Goal: Information Seeking & Learning: Check status

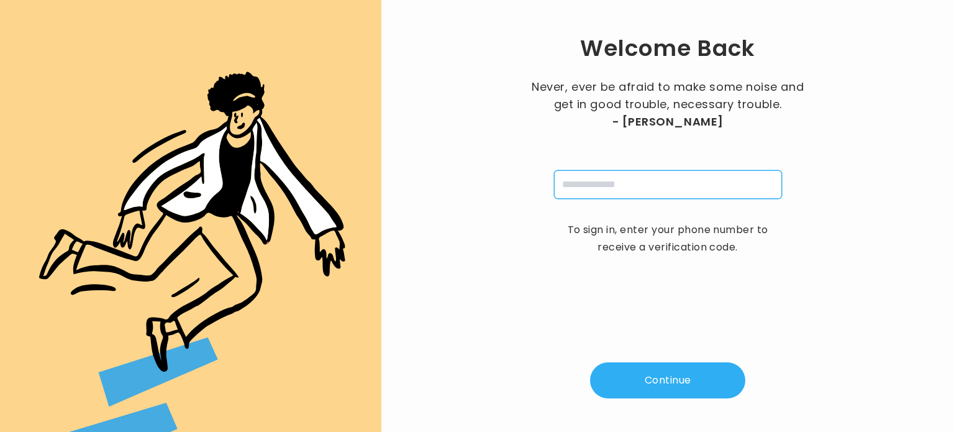
click at [596, 191] on input "tel" at bounding box center [668, 184] width 228 height 29
type input "**********"
click at [651, 384] on button "Continue" at bounding box center [667, 380] width 155 height 36
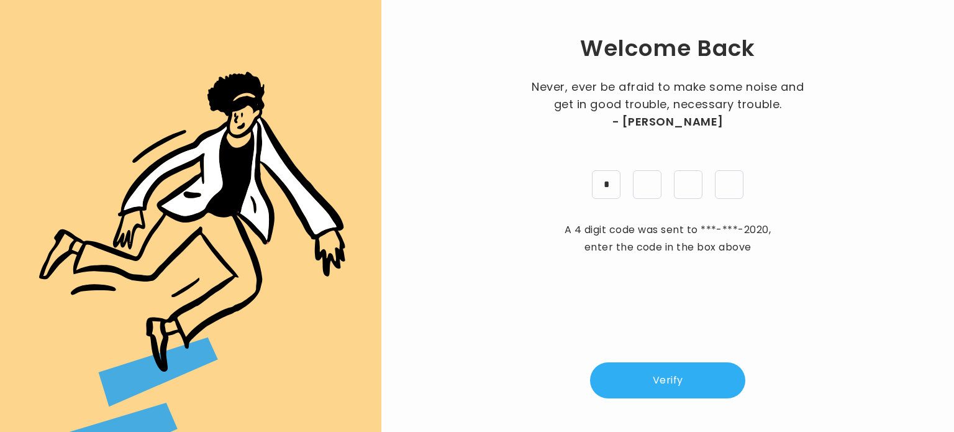
type input "*"
click at [713, 384] on button "Verify" at bounding box center [667, 380] width 155 height 36
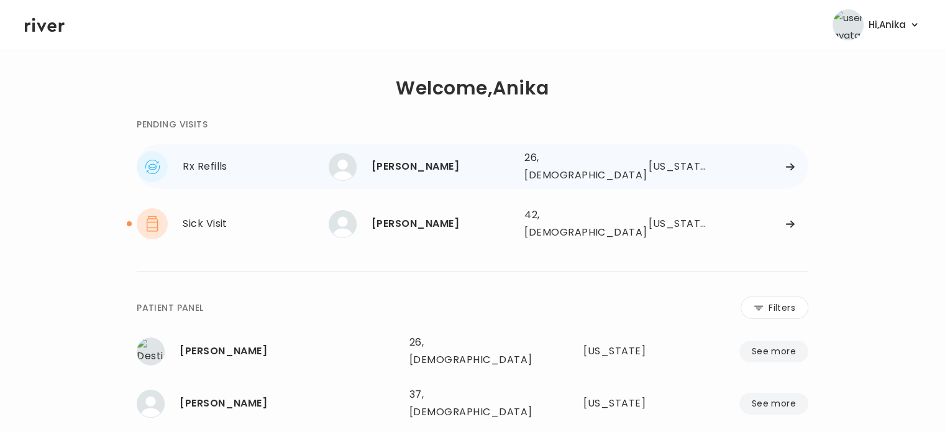
click at [422, 166] on div "[PERSON_NAME]" at bounding box center [442, 166] width 143 height 17
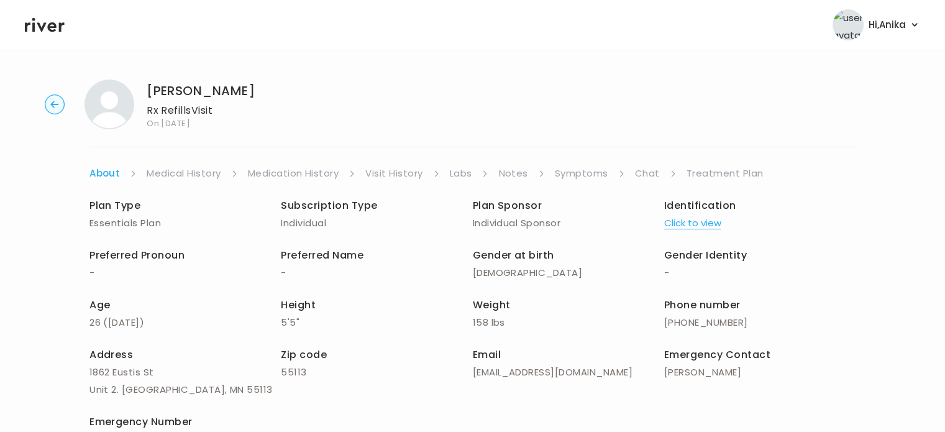
click at [52, 106] on circle "button" at bounding box center [54, 104] width 19 height 19
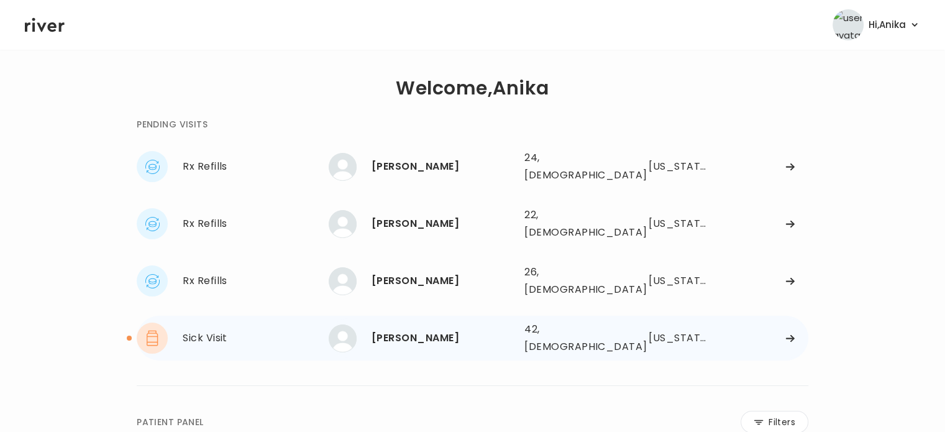
click at [412, 329] on div "[PERSON_NAME]" at bounding box center [442, 337] width 143 height 17
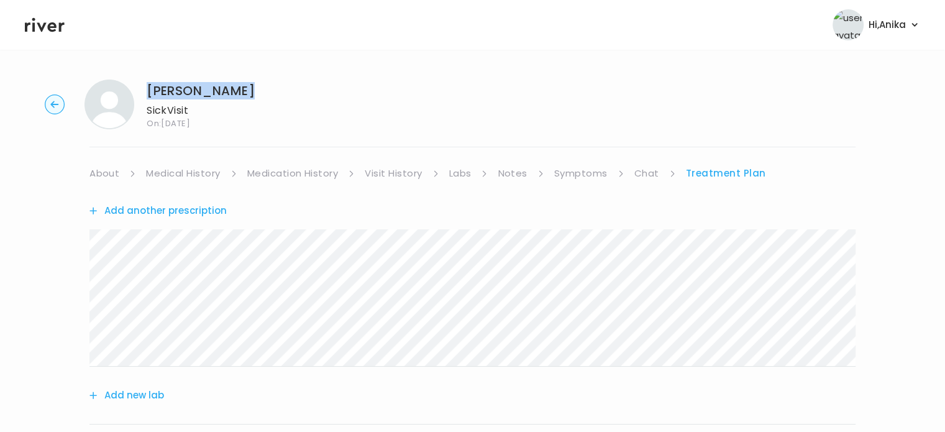
drag, startPoint x: 238, startPoint y: 89, endPoint x: 150, endPoint y: 89, distance: 88.2
click at [150, 89] on div "Ashley Riegel Sick Visit On: 30 Sep 2025" at bounding box center [472, 105] width 905 height 50
copy h1 "[PERSON_NAME]"
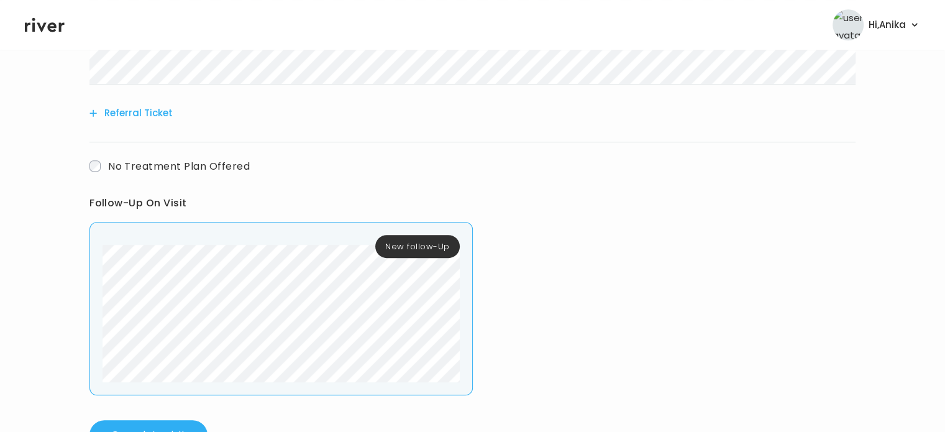
scroll to position [619, 0]
click at [94, 276] on div "New follow-Up" at bounding box center [280, 307] width 383 height 173
click at [56, 34] on header "Hi, Anika Profile Logout" at bounding box center [472, 25] width 945 height 50
click at [55, 29] on icon at bounding box center [45, 25] width 40 height 14
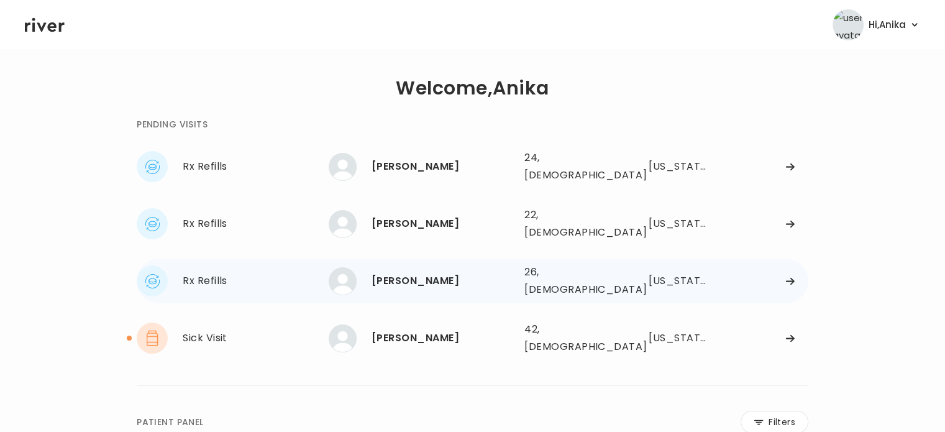
click at [406, 272] on div "[PERSON_NAME]" at bounding box center [442, 280] width 143 height 17
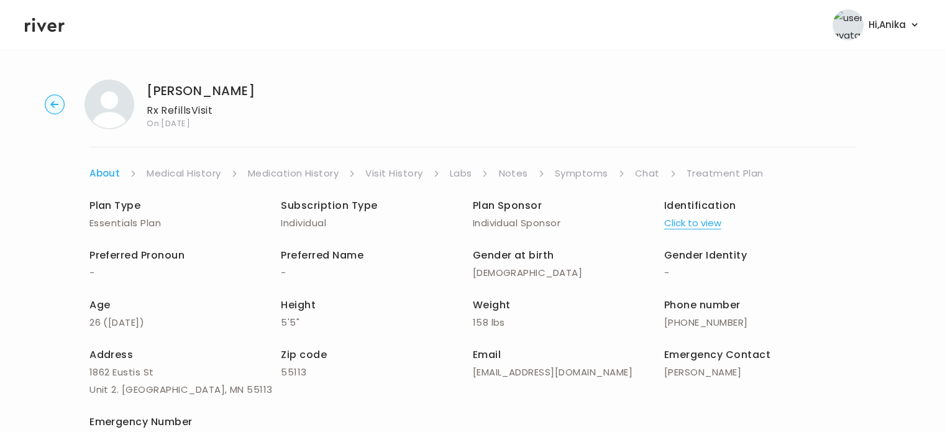
click at [702, 173] on link "Treatment Plan" at bounding box center [724, 173] width 77 height 17
click at [704, 171] on link "Treatment Plan" at bounding box center [724, 173] width 77 height 17
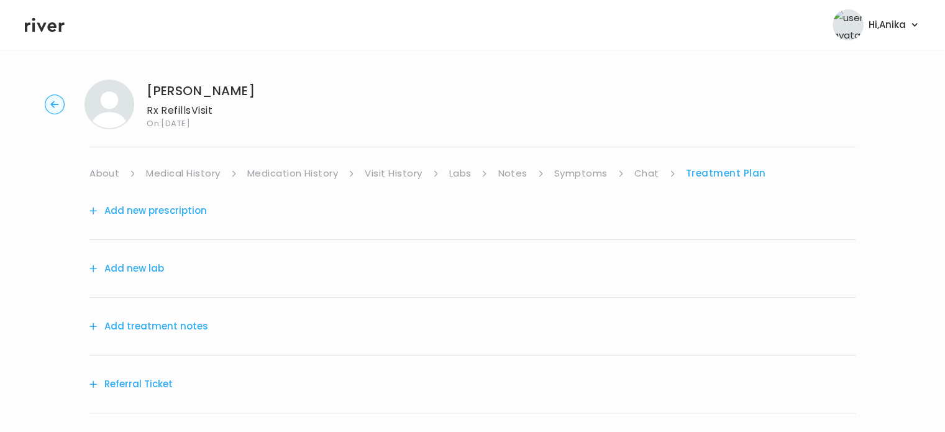
click at [166, 168] on link "Medical History" at bounding box center [183, 173] width 74 height 17
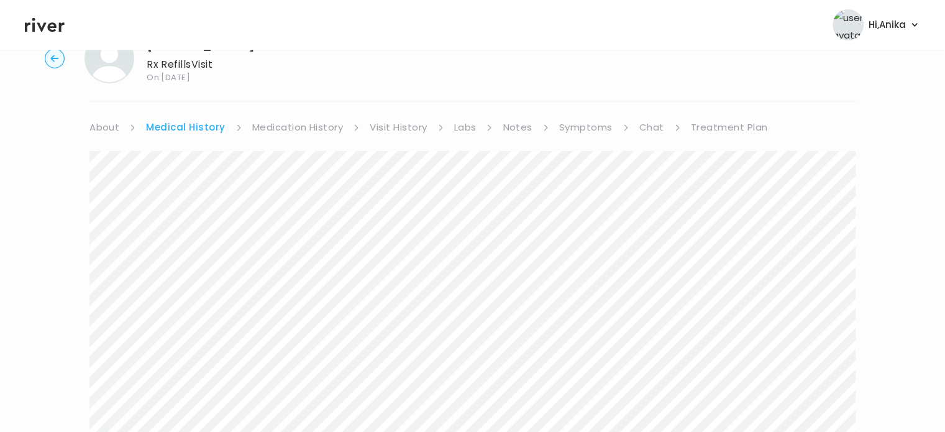
scroll to position [9, 0]
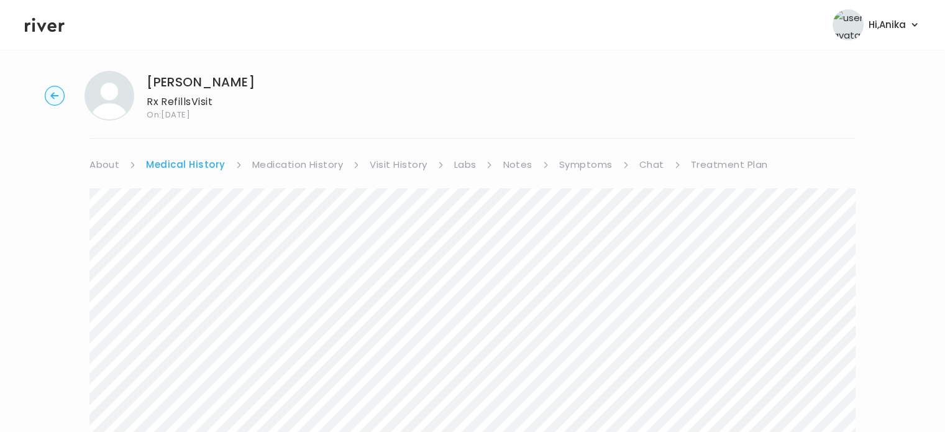
click at [306, 158] on link "Medication History" at bounding box center [297, 164] width 91 height 17
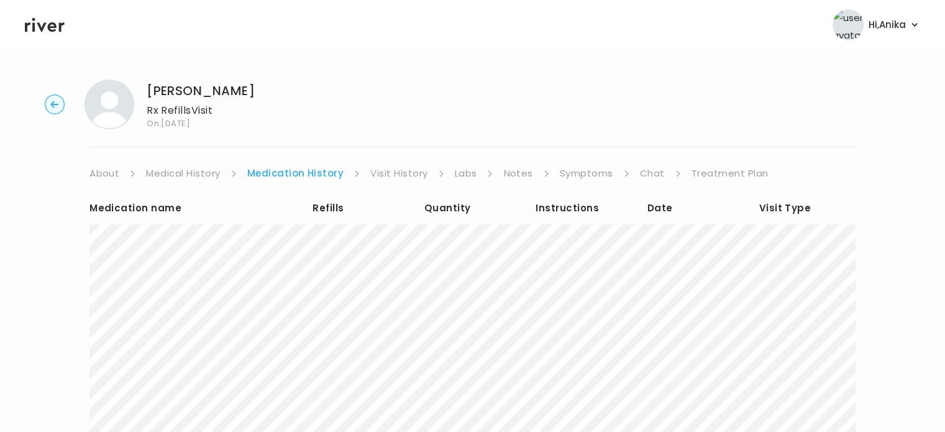
click at [399, 170] on link "Visit History" at bounding box center [398, 173] width 57 height 17
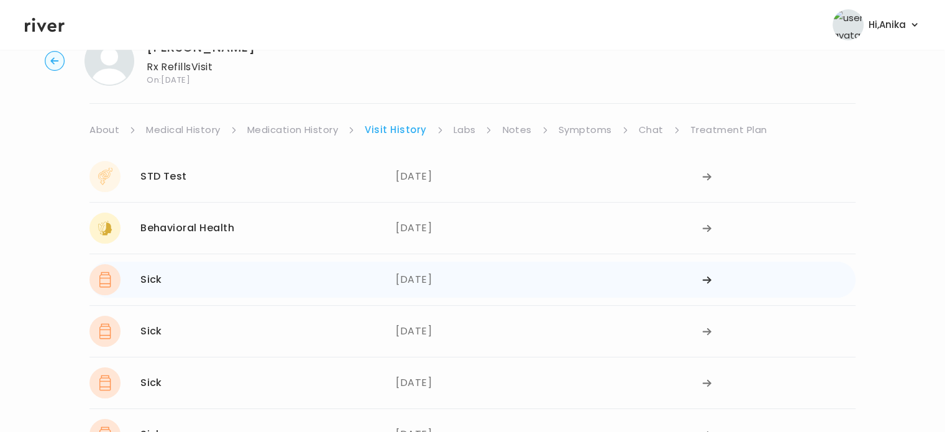
scroll to position [71, 0]
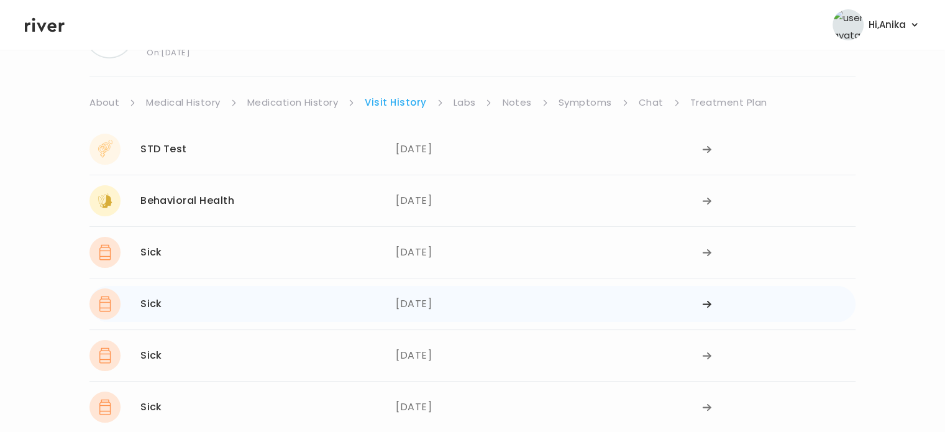
click at [440, 295] on div "12/13/2023" at bounding box center [549, 303] width 306 height 31
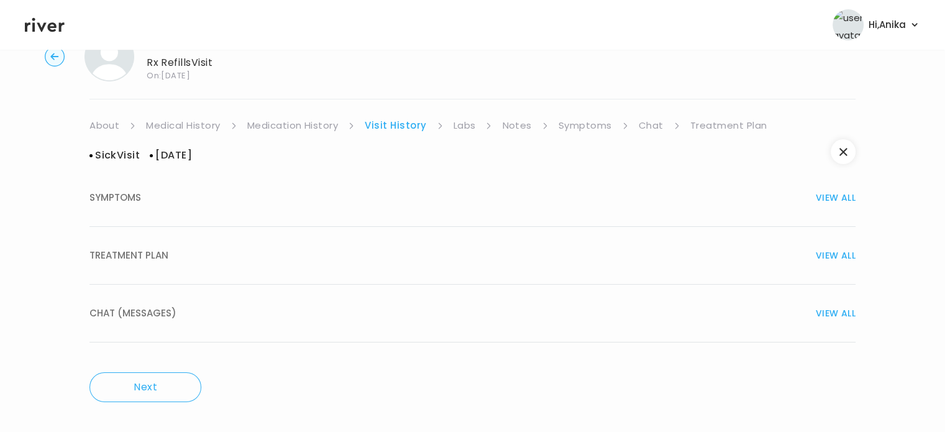
scroll to position [0, 0]
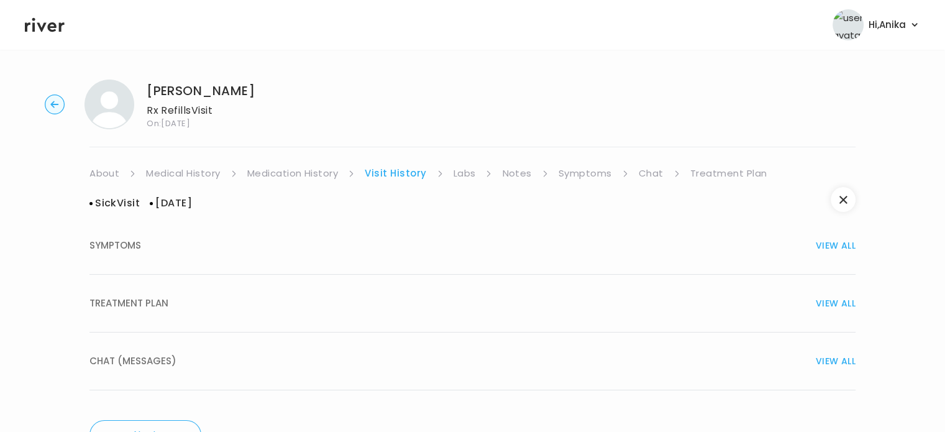
click at [427, 285] on button "TREATMENT PLAN VIEW ALL" at bounding box center [472, 304] width 766 height 58
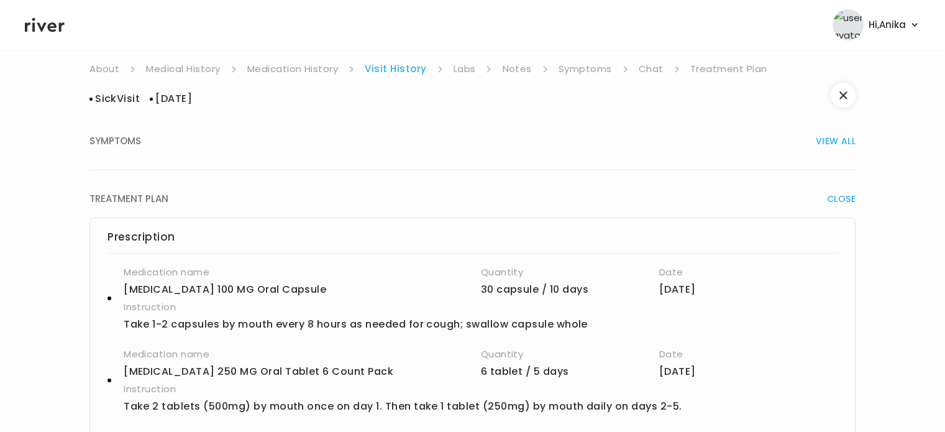
scroll to position [76, 0]
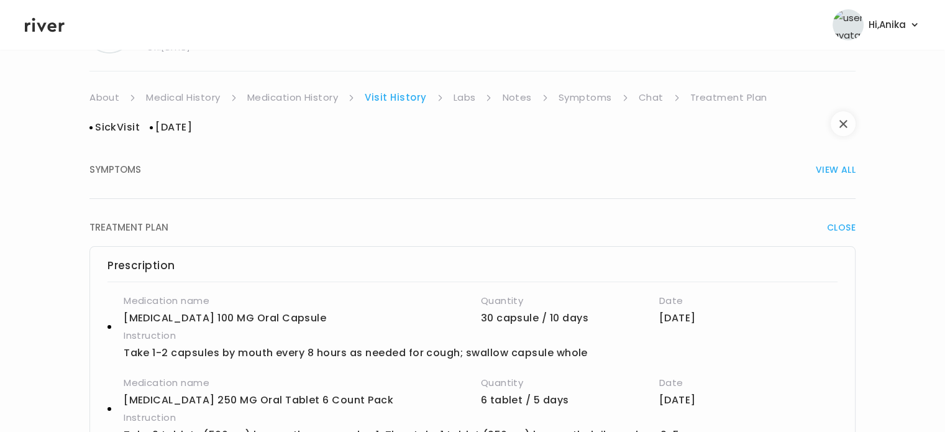
click at [847, 121] on button "button" at bounding box center [842, 123] width 25 height 25
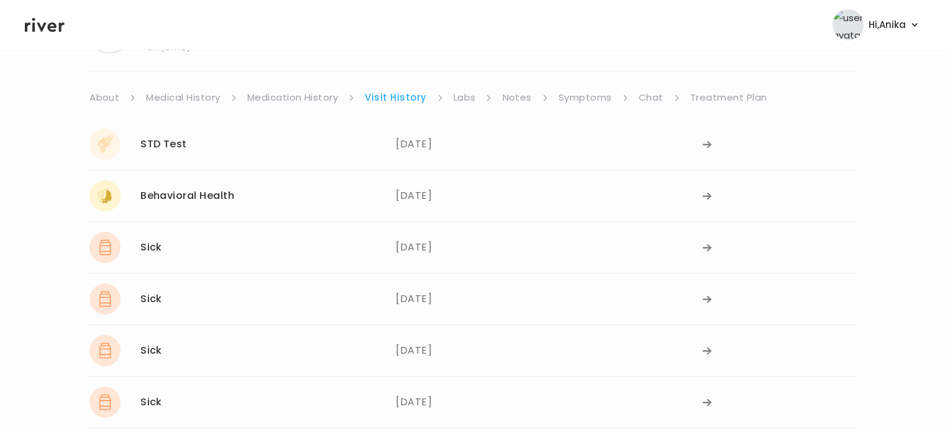
click at [323, 94] on link "Medication History" at bounding box center [292, 97] width 91 height 17
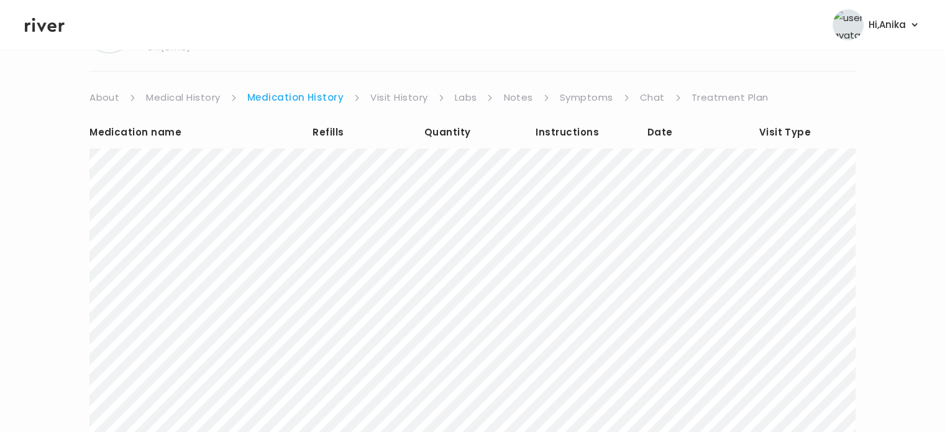
click at [395, 97] on link "Visit History" at bounding box center [398, 97] width 57 height 17
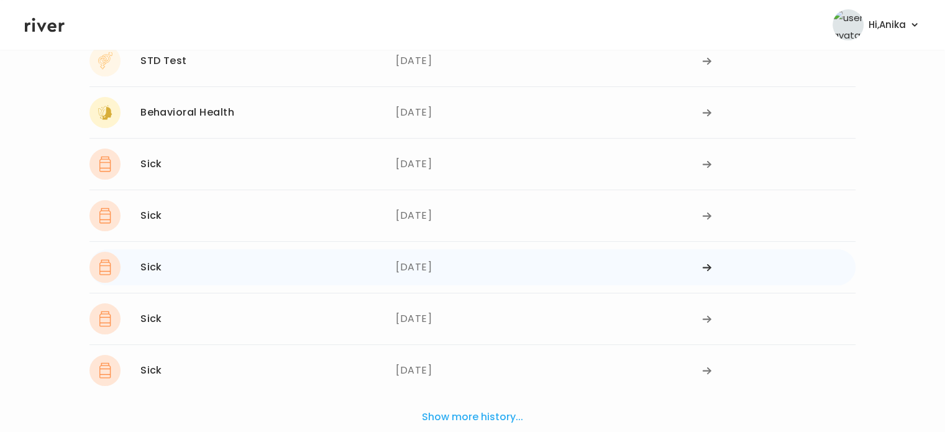
click at [430, 274] on div "11/29/2023" at bounding box center [549, 267] width 306 height 31
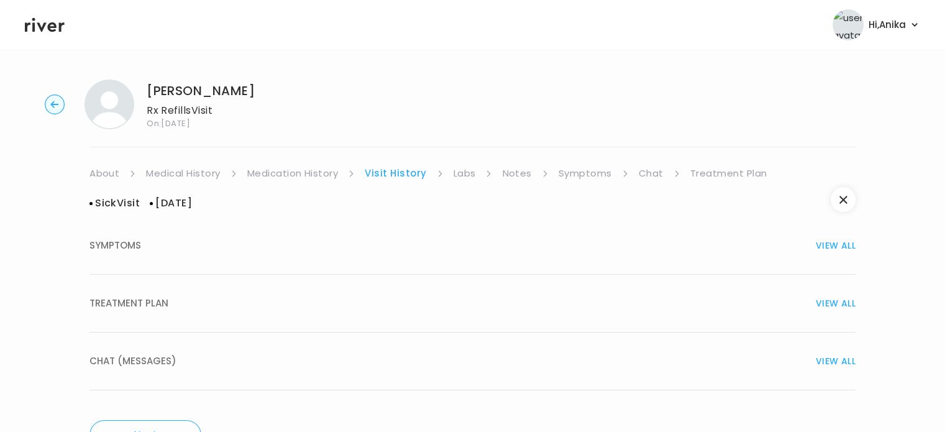
click at [403, 302] on div "TREATMENT PLAN VIEW ALL" at bounding box center [472, 302] width 766 height 17
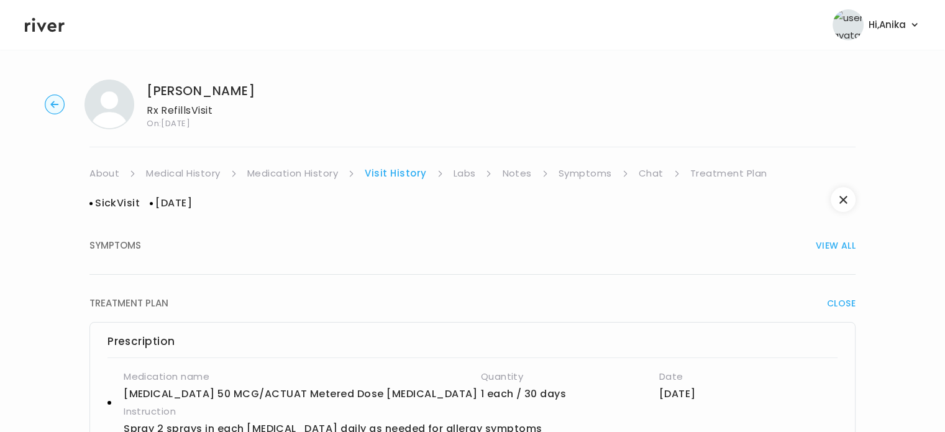
click at [721, 177] on link "Treatment Plan" at bounding box center [728, 173] width 77 height 17
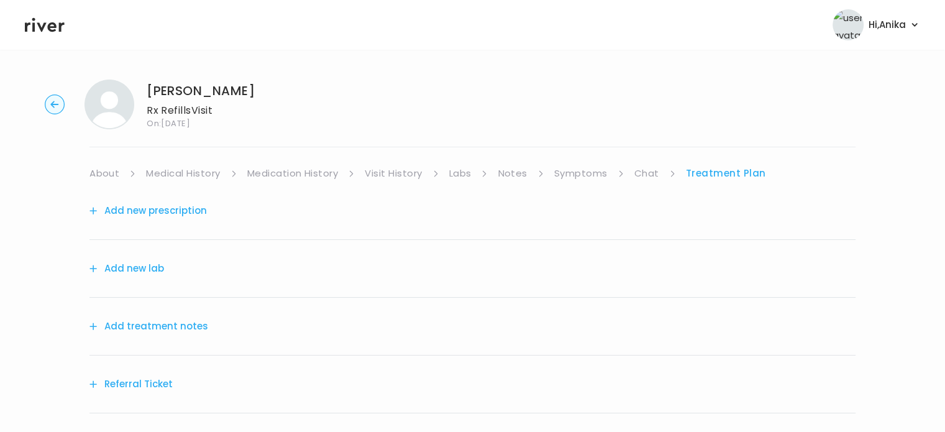
click at [158, 322] on button "Add treatment notes" at bounding box center [148, 325] width 119 height 17
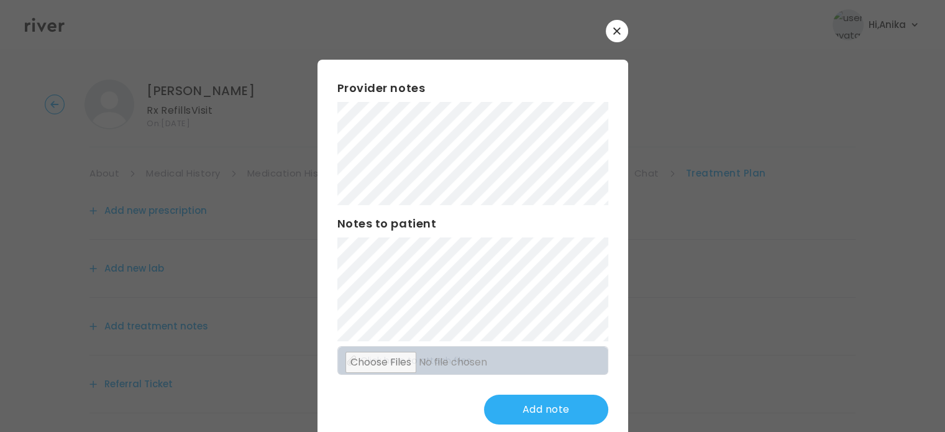
click at [250, 88] on div "​ Provider notes Notes to patient Click here to attach files Add note" at bounding box center [472, 232] width 945 height 464
click at [606, 35] on button "button" at bounding box center [617, 31] width 22 height 22
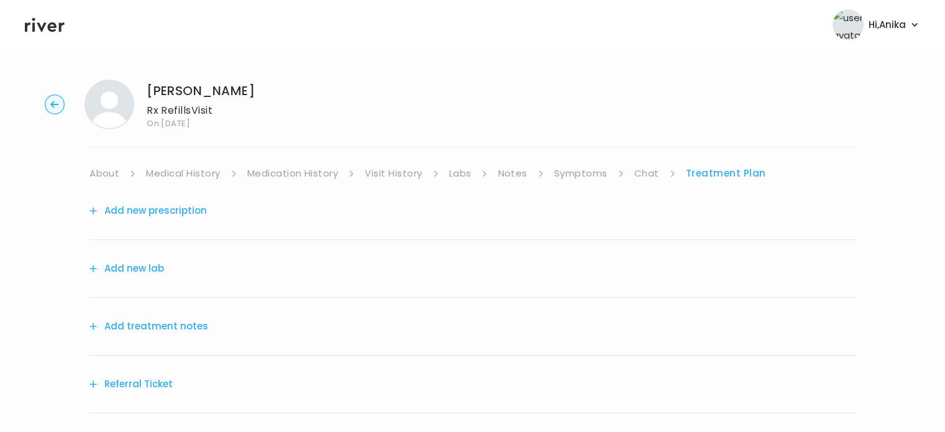
click at [584, 170] on link "Symptoms" at bounding box center [580, 173] width 53 height 17
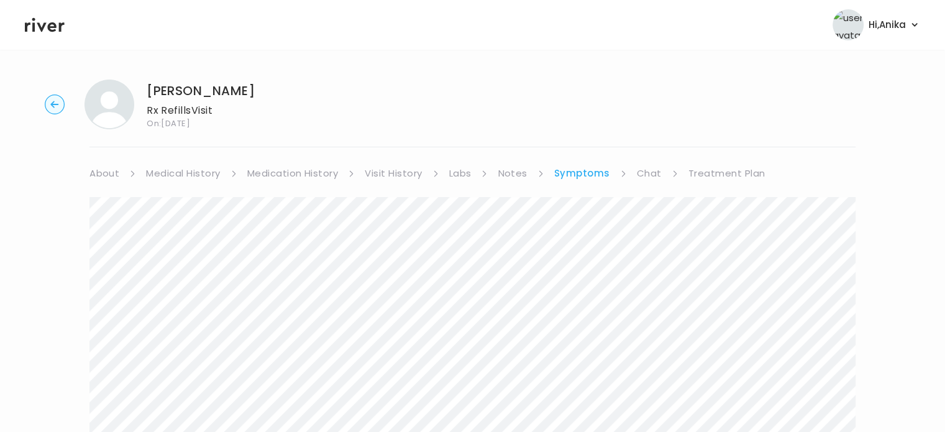
click at [50, 25] on icon at bounding box center [45, 25] width 40 height 14
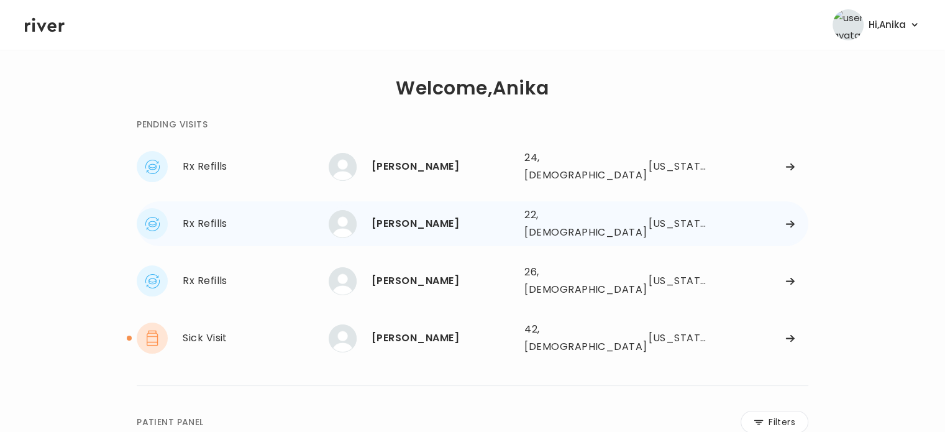
click at [420, 215] on div "[PERSON_NAME]" at bounding box center [442, 223] width 143 height 17
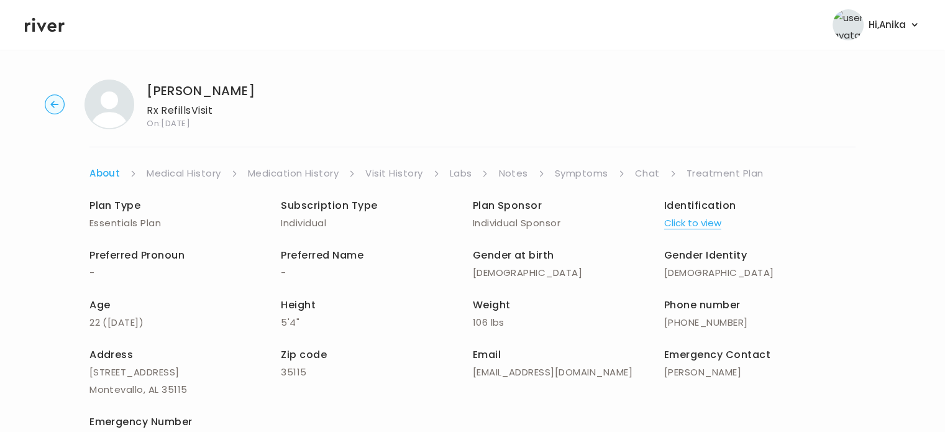
click at [696, 222] on button "Click to view" at bounding box center [692, 222] width 57 height 17
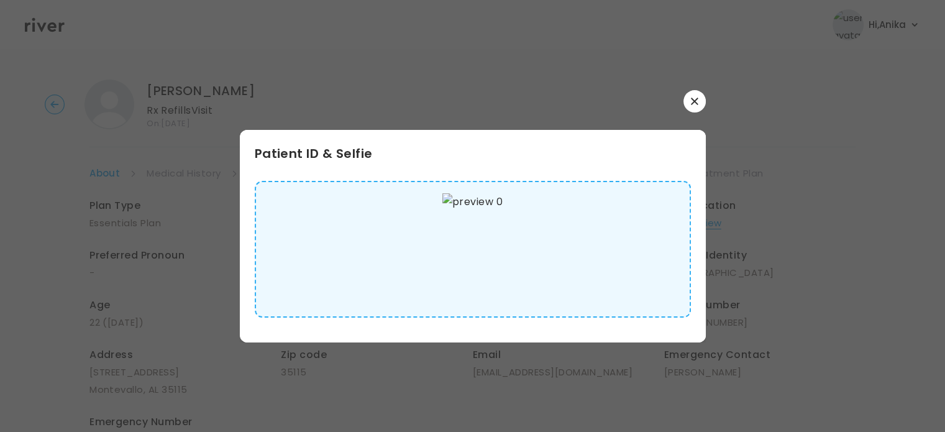
click at [696, 105] on button "button" at bounding box center [694, 101] width 22 height 22
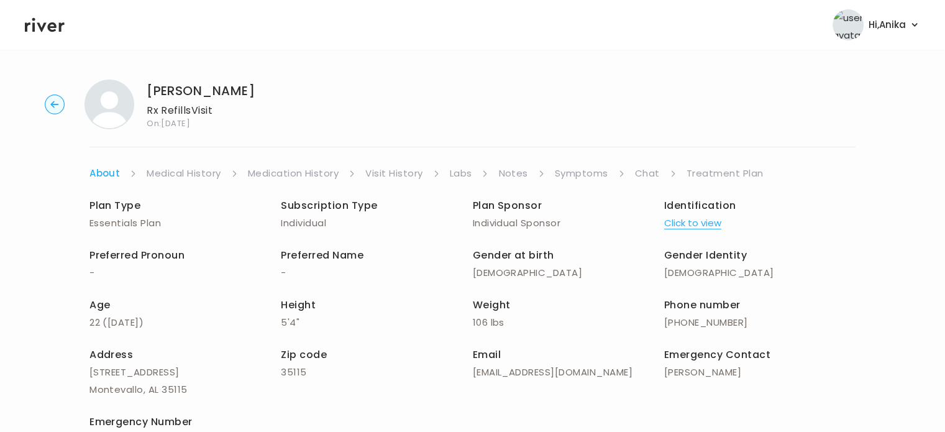
click at [206, 171] on link "Medical History" at bounding box center [184, 173] width 74 height 17
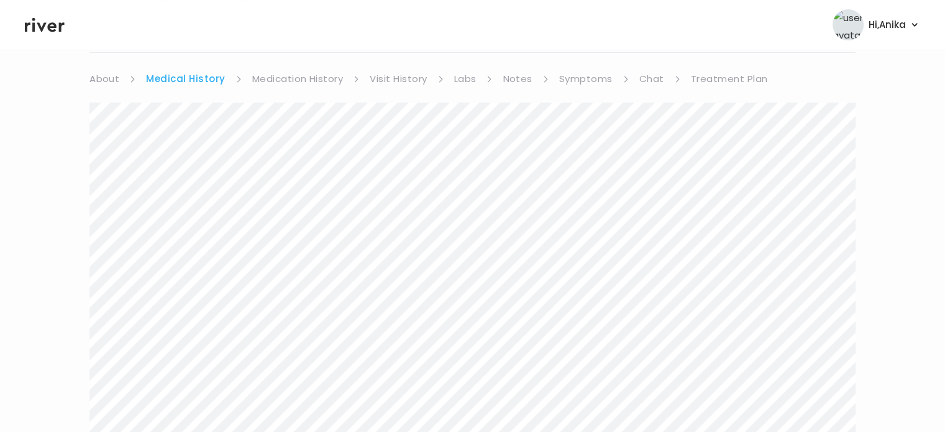
scroll to position [86, 0]
click at [303, 86] on link "Medication History" at bounding box center [297, 87] width 91 height 17
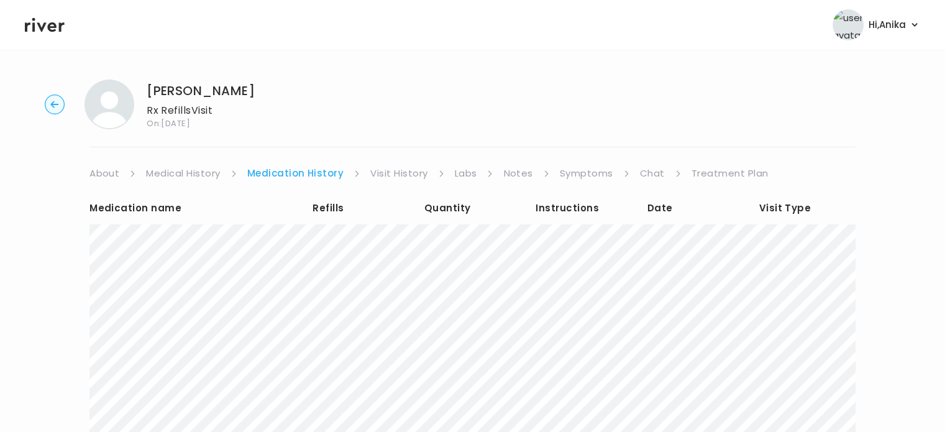
click at [188, 177] on link "Medical History" at bounding box center [183, 173] width 74 height 17
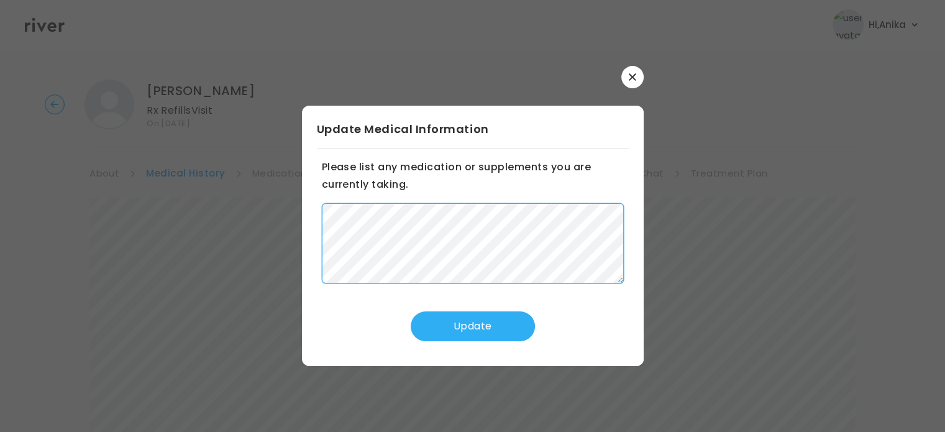
click at [296, 208] on div "​ Update Medical Information Please list any medication or supplements you are …" at bounding box center [472, 216] width 945 height 432
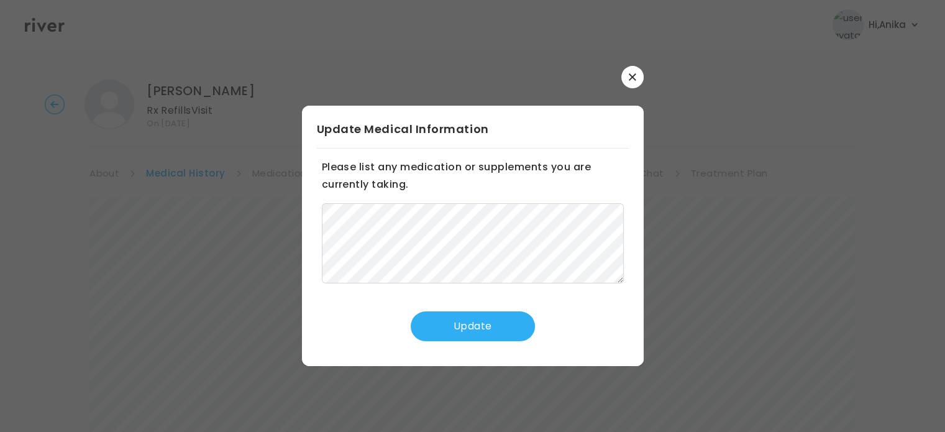
click at [442, 319] on button "Update" at bounding box center [473, 326] width 124 height 30
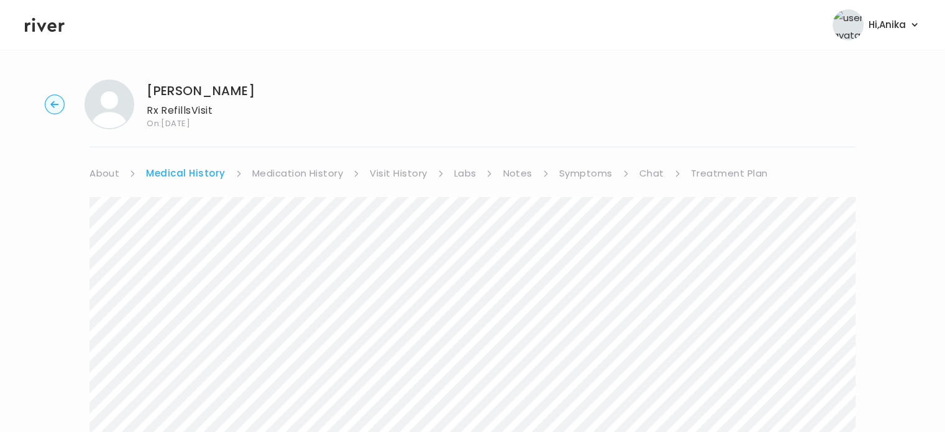
click at [396, 177] on link "Visit History" at bounding box center [398, 173] width 57 height 17
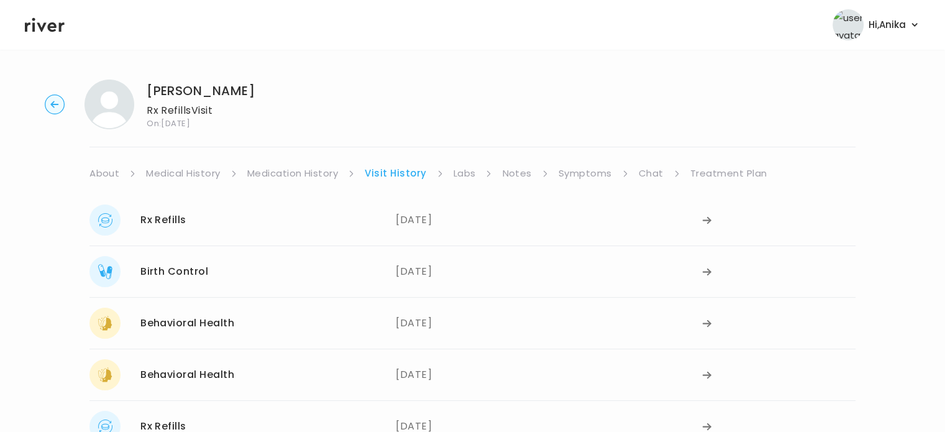
click at [294, 173] on link "Medication History" at bounding box center [292, 173] width 91 height 17
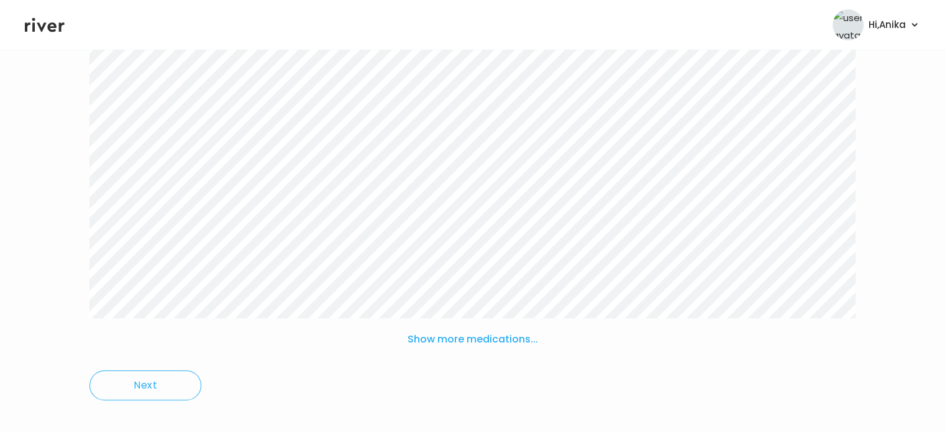
scroll to position [221, 0]
click at [457, 325] on button "Show more medications..." at bounding box center [473, 330] width 140 height 27
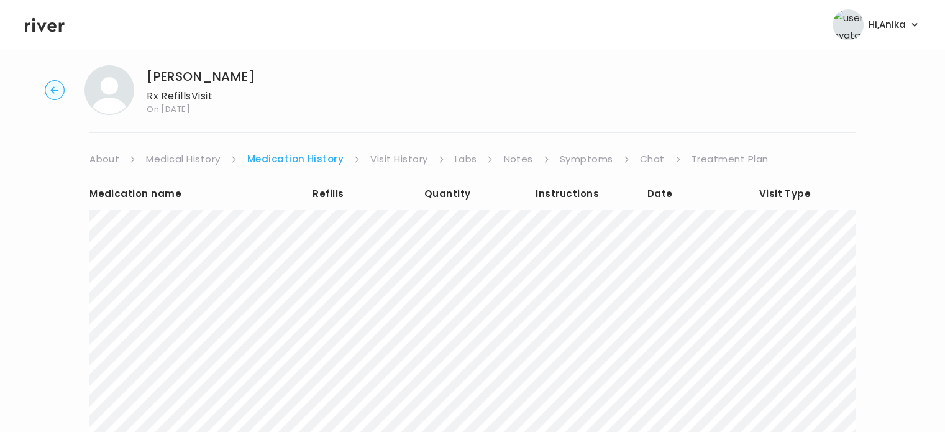
scroll to position [0, 0]
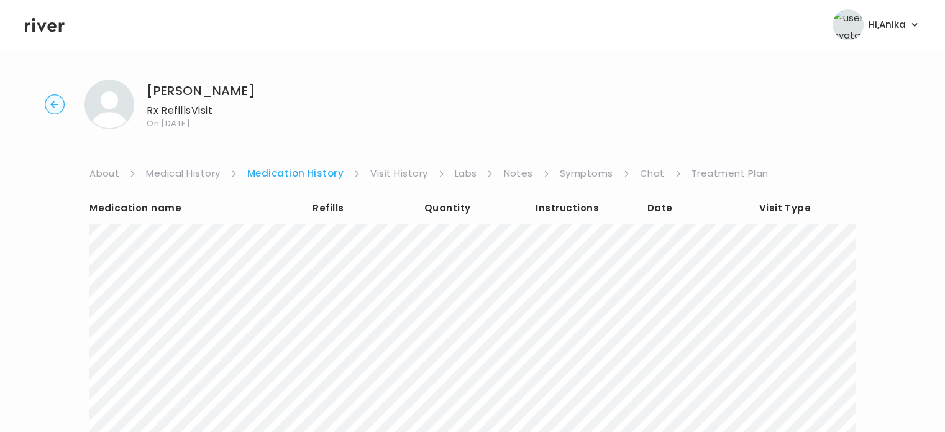
click at [404, 173] on link "Visit History" at bounding box center [398, 173] width 57 height 17
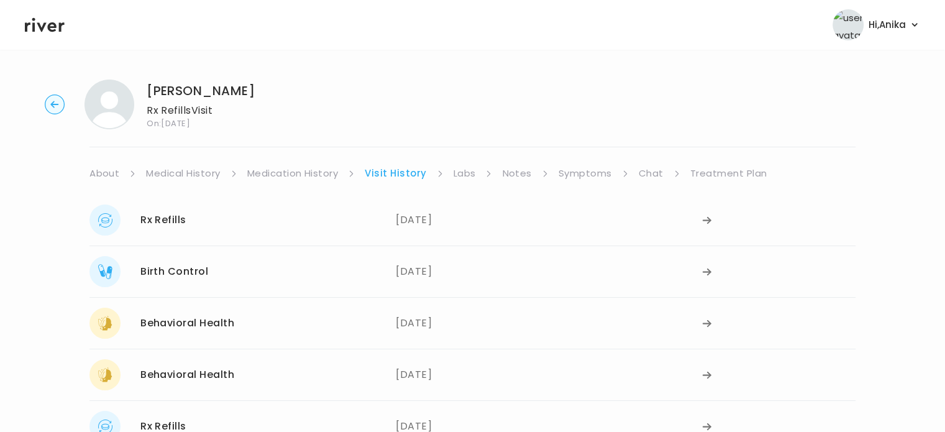
click at [462, 177] on link "Labs" at bounding box center [464, 173] width 22 height 17
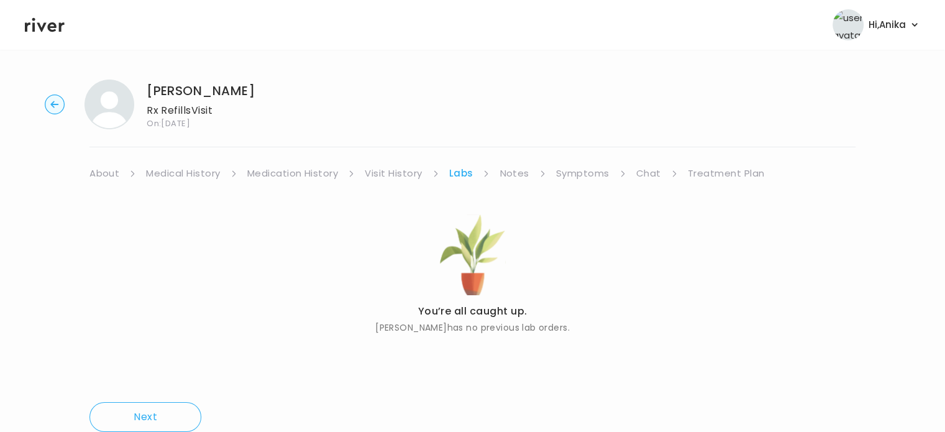
click at [503, 178] on link "Notes" at bounding box center [513, 173] width 29 height 17
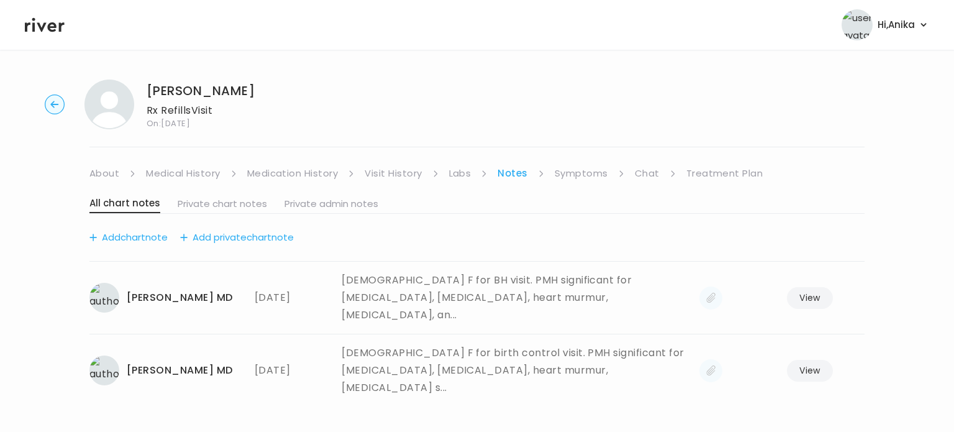
click at [573, 168] on link "Symptoms" at bounding box center [581, 173] width 53 height 17
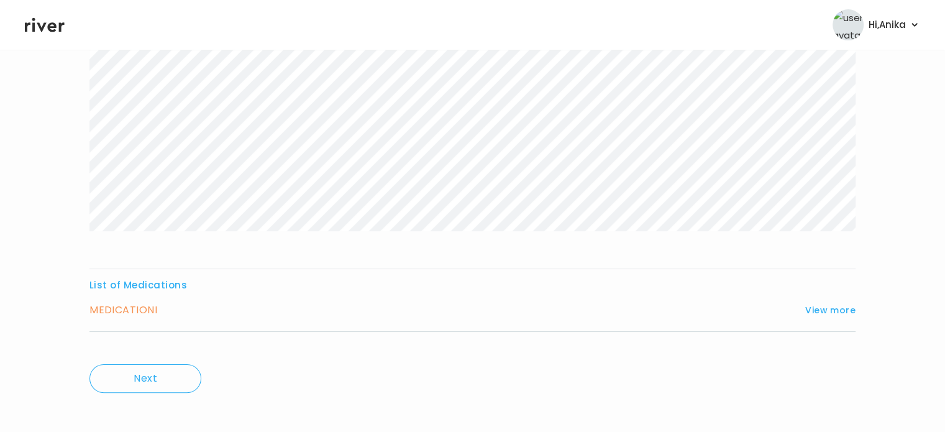
scroll to position [206, 0]
click at [819, 296] on button "View more" at bounding box center [830, 303] width 50 height 15
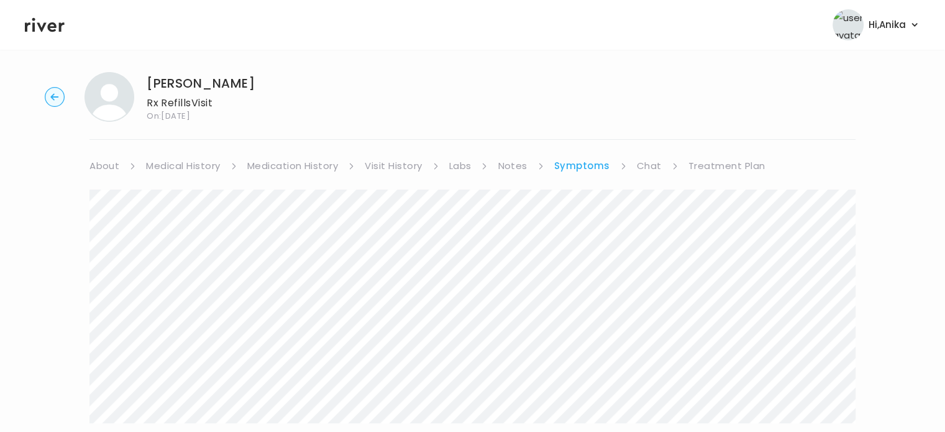
scroll to position [0, 0]
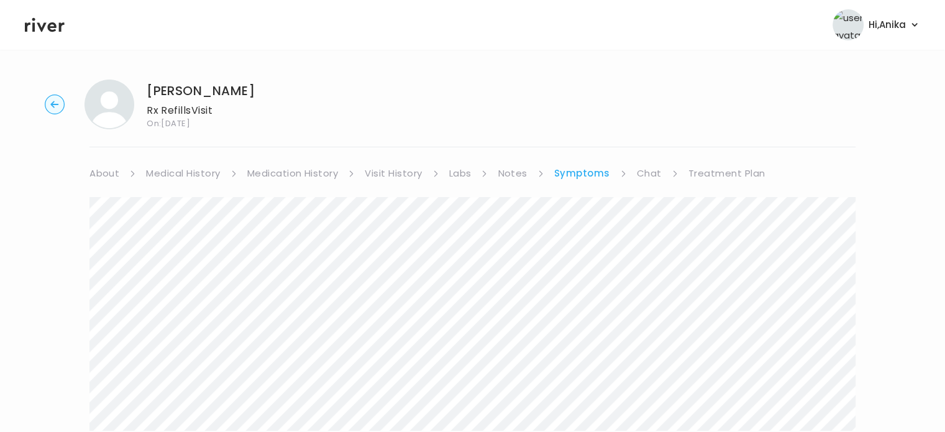
click at [389, 176] on link "Visit History" at bounding box center [393, 173] width 57 height 17
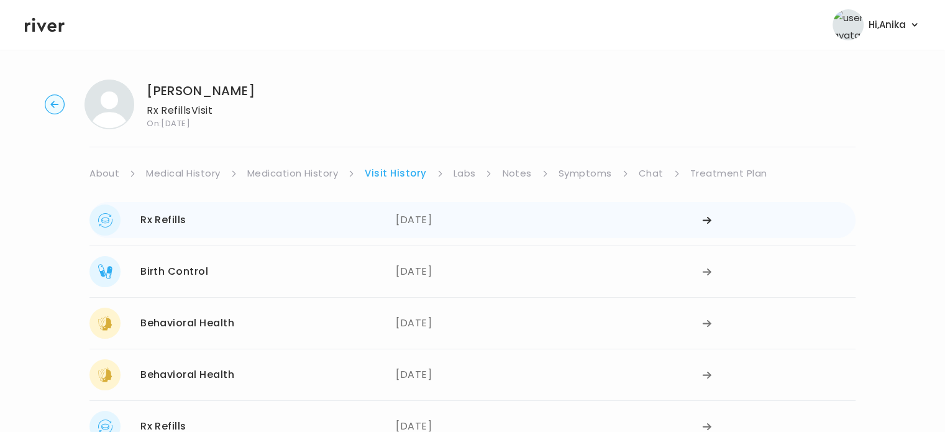
click at [425, 217] on div "09/15/2025" at bounding box center [549, 219] width 306 height 31
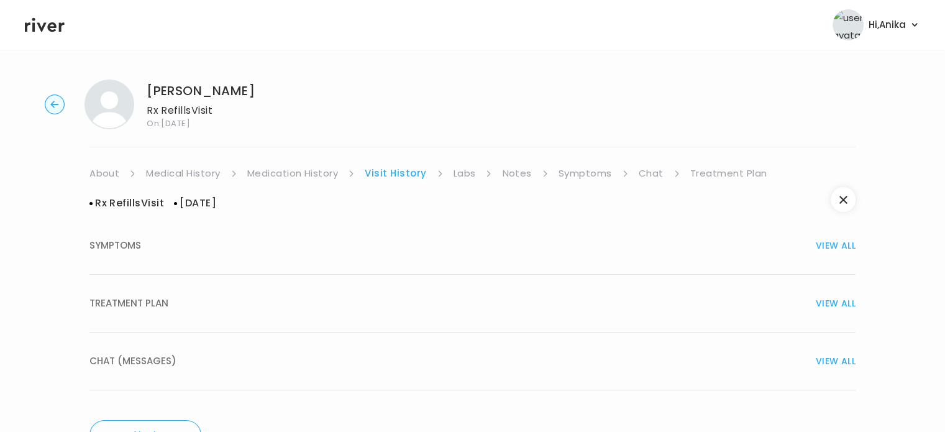
click at [314, 176] on link "Medication History" at bounding box center [292, 173] width 91 height 17
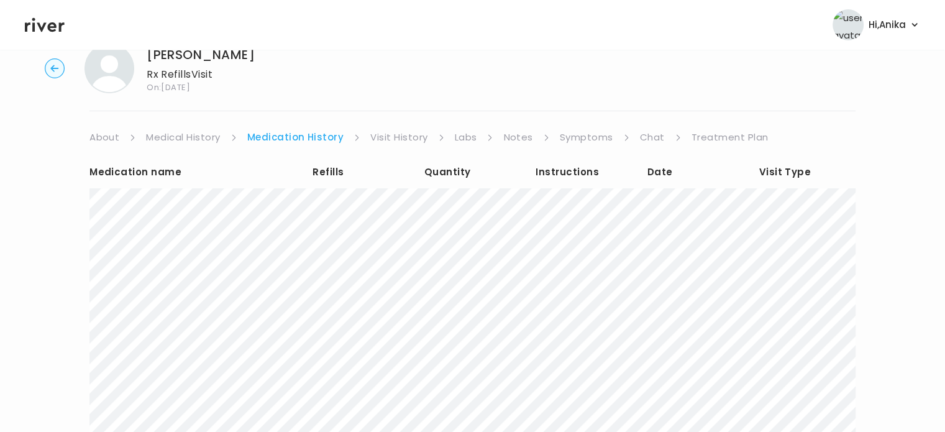
scroll to position [37, 0]
click at [644, 140] on link "Chat" at bounding box center [652, 136] width 25 height 17
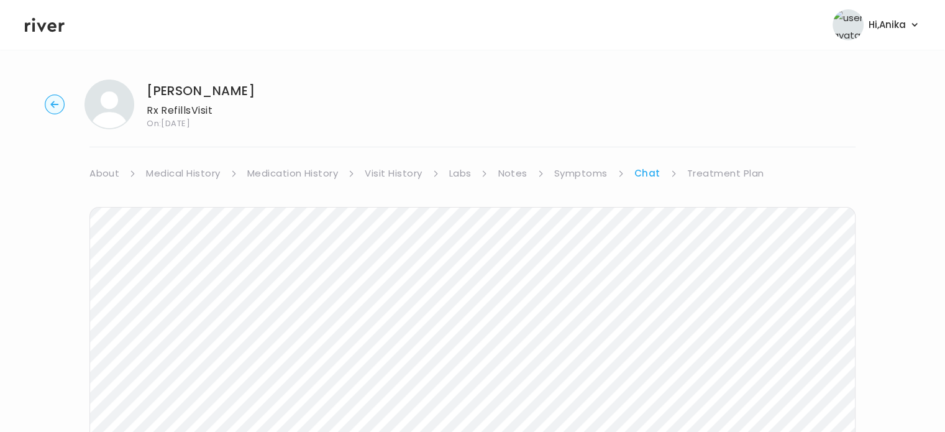
click at [386, 173] on link "Visit History" at bounding box center [393, 173] width 57 height 17
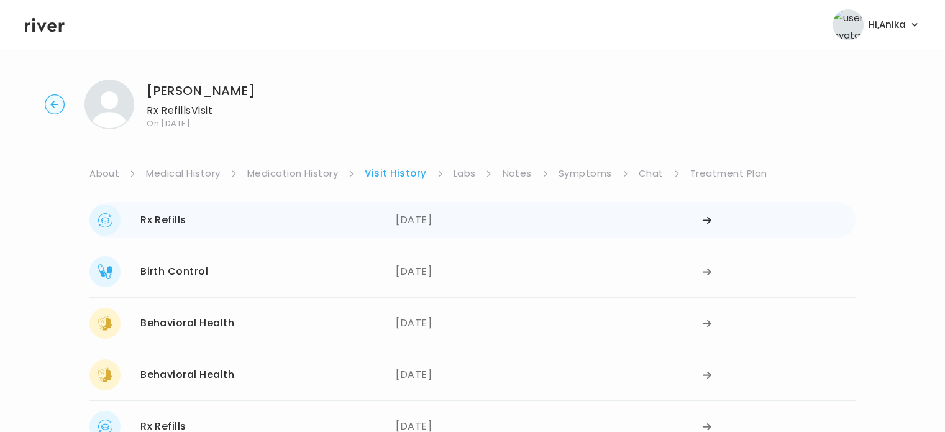
click at [427, 214] on div "09/15/2025" at bounding box center [549, 219] width 306 height 31
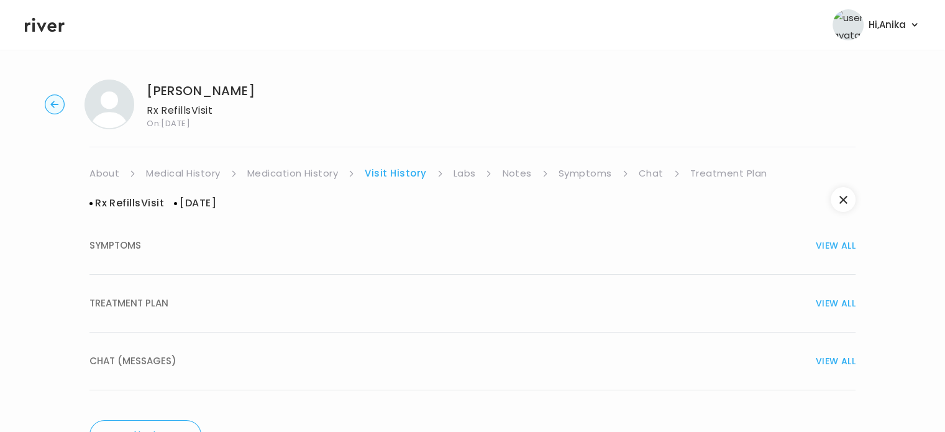
click at [606, 325] on button "TREATMENT PLAN VIEW ALL" at bounding box center [472, 304] width 766 height 58
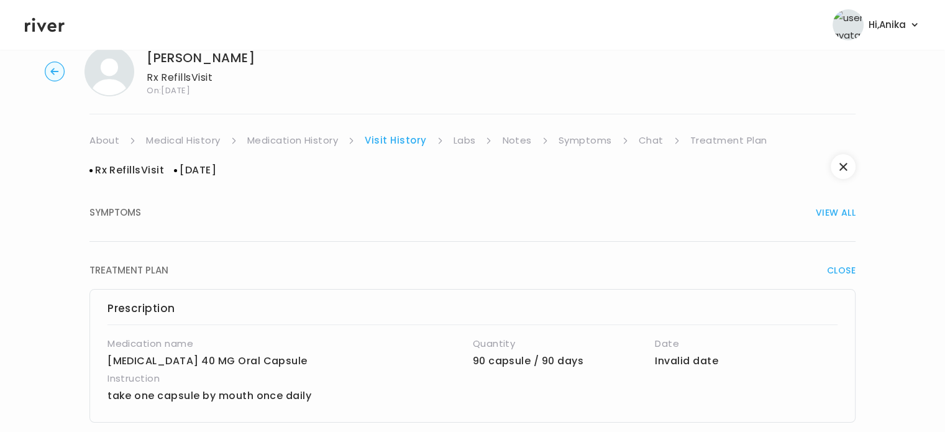
scroll to position [34, 0]
click at [301, 132] on link "Medication History" at bounding box center [292, 138] width 91 height 17
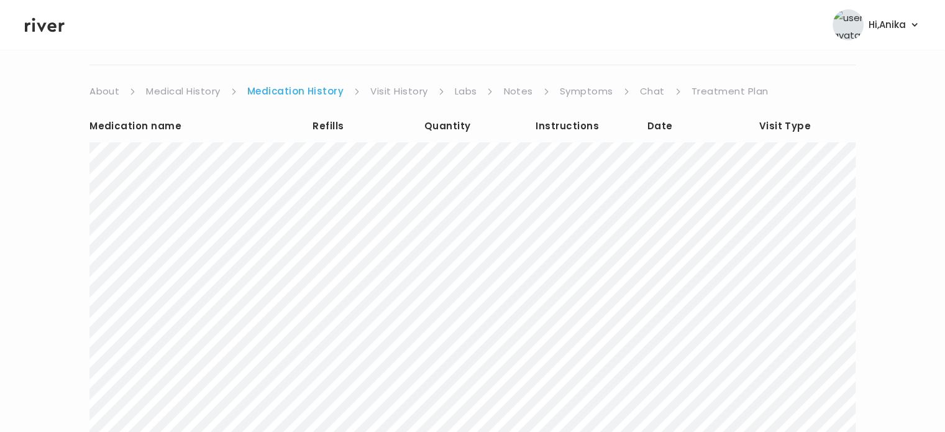
scroll to position [99, 0]
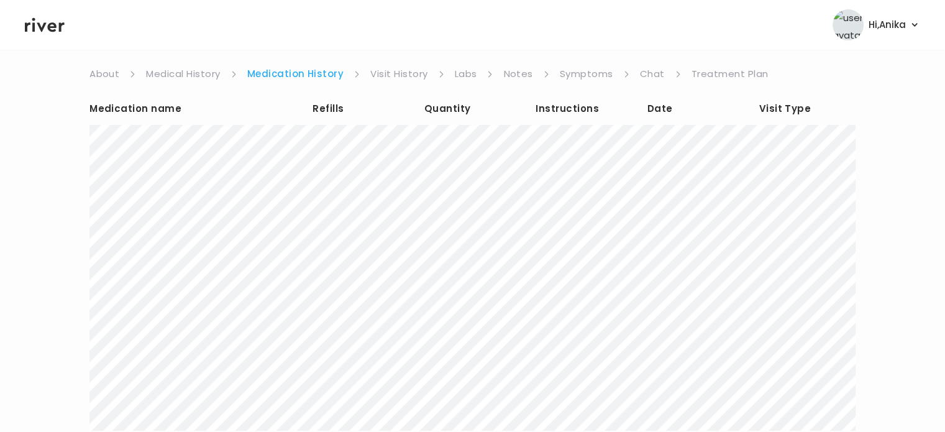
click at [385, 84] on div "Medication name Refills Quantity Instructions Date Visit Type Show more medicat…" at bounding box center [472, 306] width 766 height 447
click at [388, 74] on link "Visit History" at bounding box center [398, 73] width 57 height 17
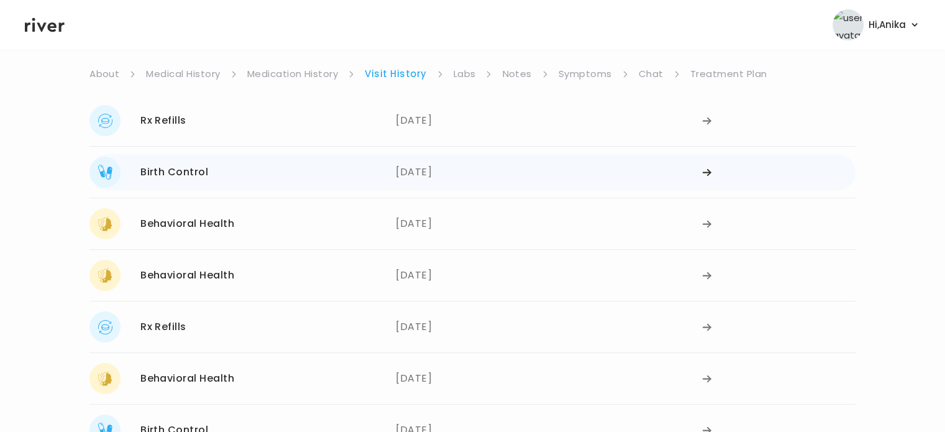
click at [427, 171] on div "09/03/2025" at bounding box center [549, 172] width 306 height 31
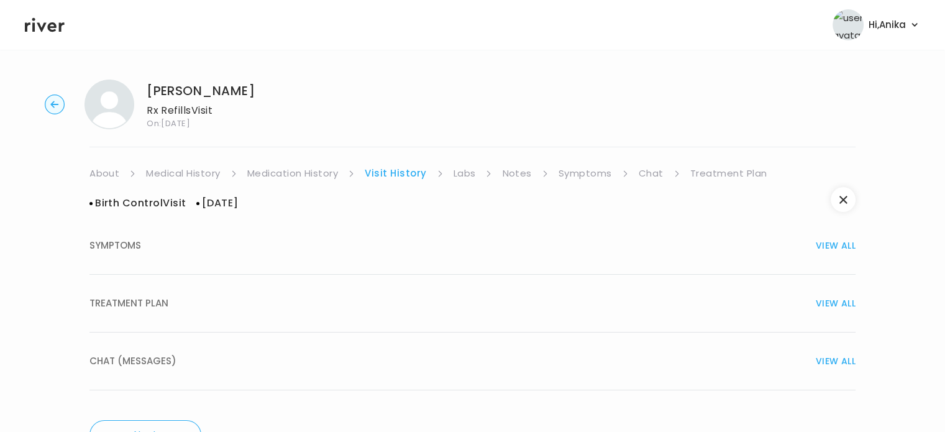
click at [423, 281] on button "TREATMENT PLAN VIEW ALL" at bounding box center [472, 304] width 766 height 58
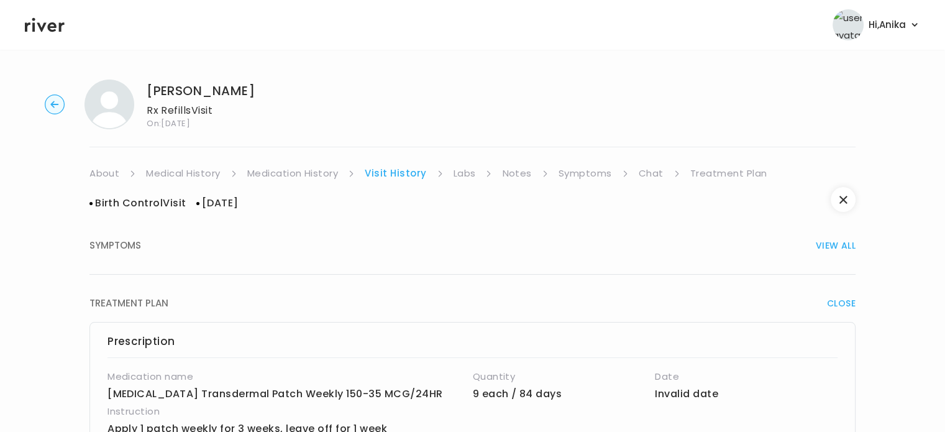
click at [51, 109] on circle "button" at bounding box center [54, 104] width 19 height 19
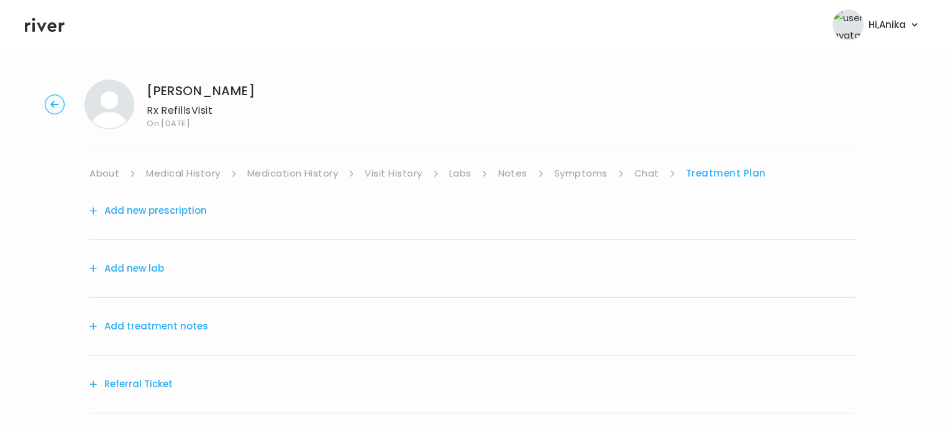
click at [577, 173] on link "Symptoms" at bounding box center [580, 173] width 53 height 17
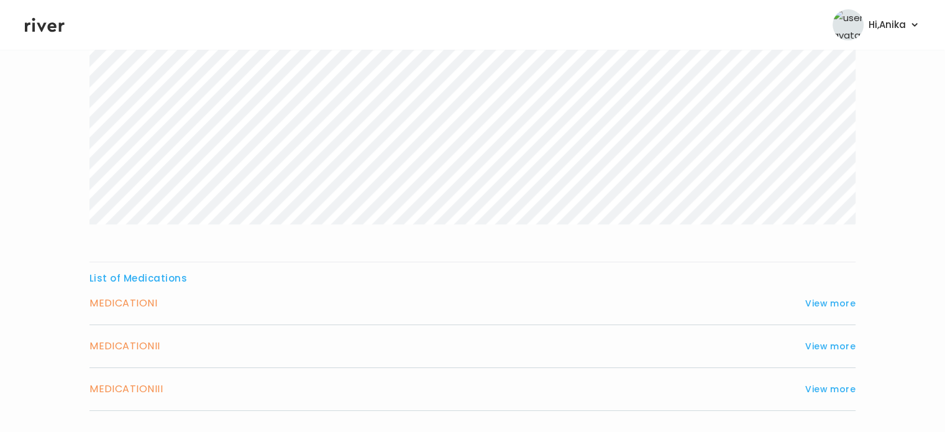
scroll to position [211, 0]
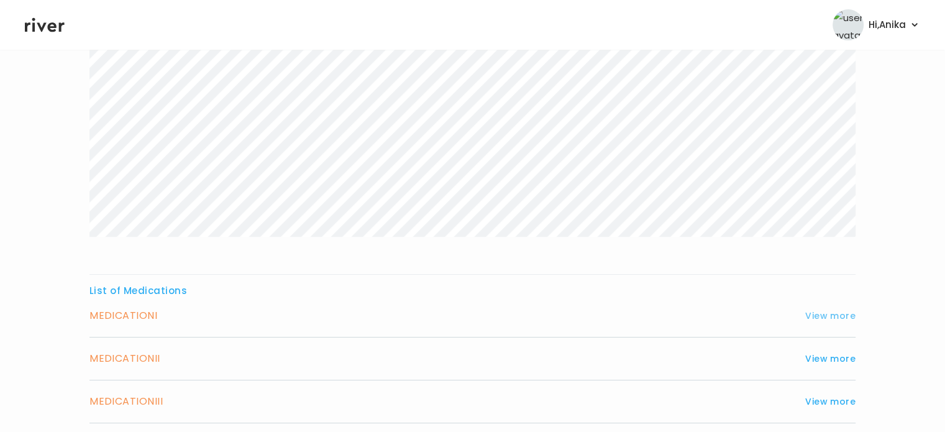
click at [821, 312] on button "View more" at bounding box center [830, 315] width 50 height 15
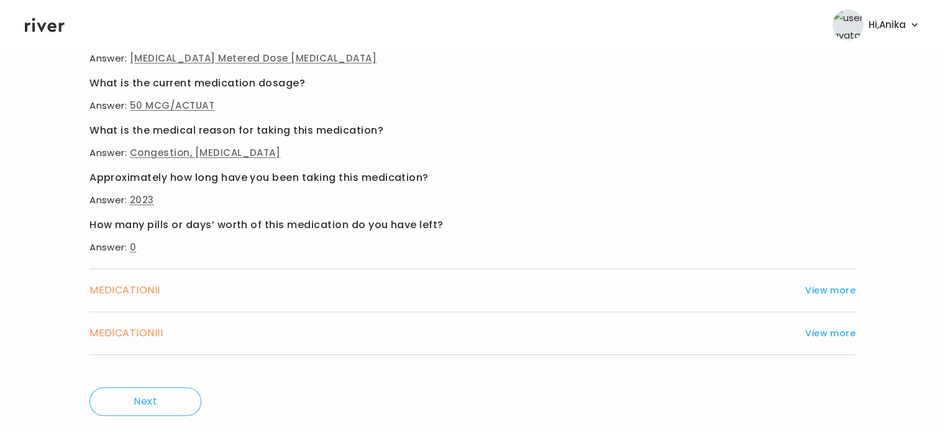
scroll to position [569, 0]
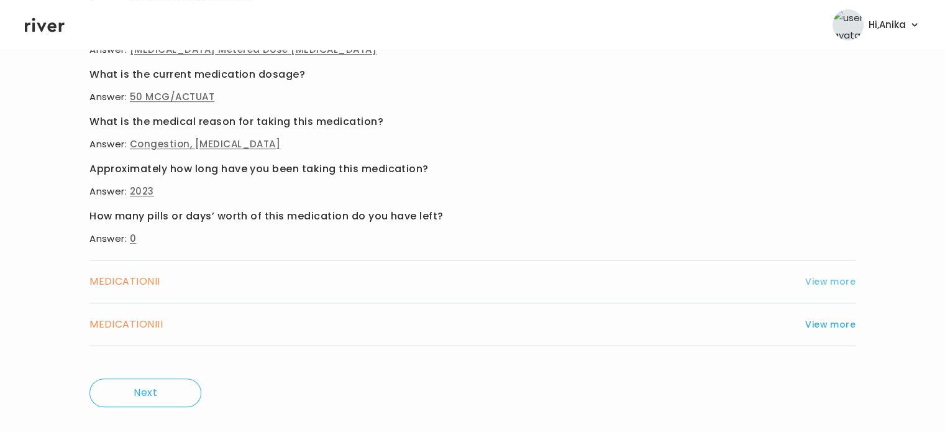
click at [835, 278] on button "View more" at bounding box center [830, 281] width 50 height 15
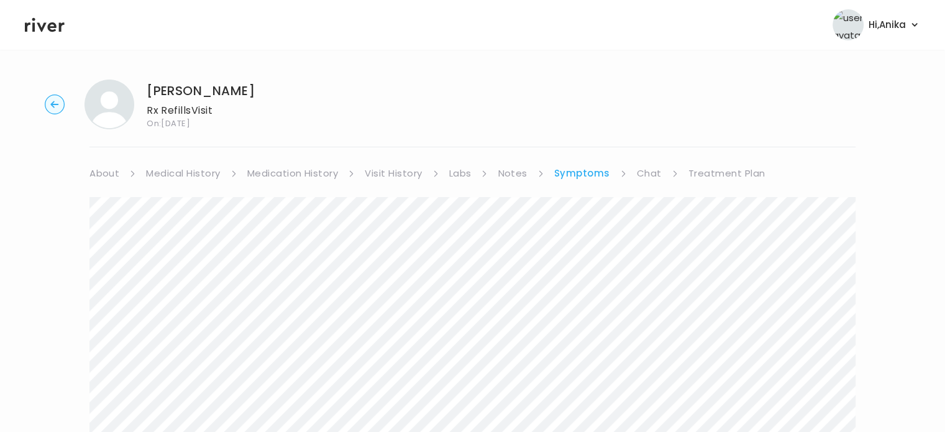
scroll to position [0, 0]
drag, startPoint x: 257, startPoint y: 93, endPoint x: 175, endPoint y: 96, distance: 81.4
click at [175, 96] on div "[PERSON_NAME] Rx Refills Visit On: [DATE]" at bounding box center [472, 105] width 905 height 50
click at [649, 167] on link "Chat" at bounding box center [649, 173] width 25 height 17
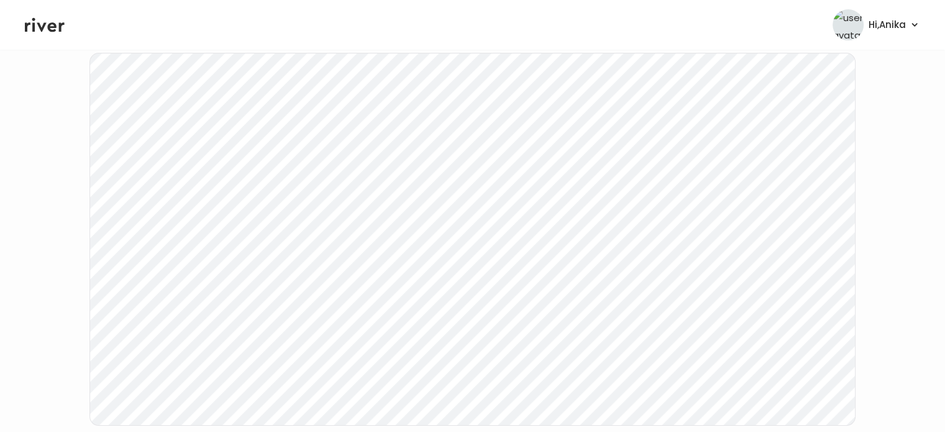
scroll to position [242, 0]
click at [60, 243] on div "[PERSON_NAME] Rx Refills Visit On: [DATE] About Medical History Medication Hist…" at bounding box center [472, 128] width 945 height 601
click at [89, 306] on div "[PERSON_NAME] Rx Refills Visit On: [DATE] About Medical History Medication Hist…" at bounding box center [472, 143] width 945 height 601
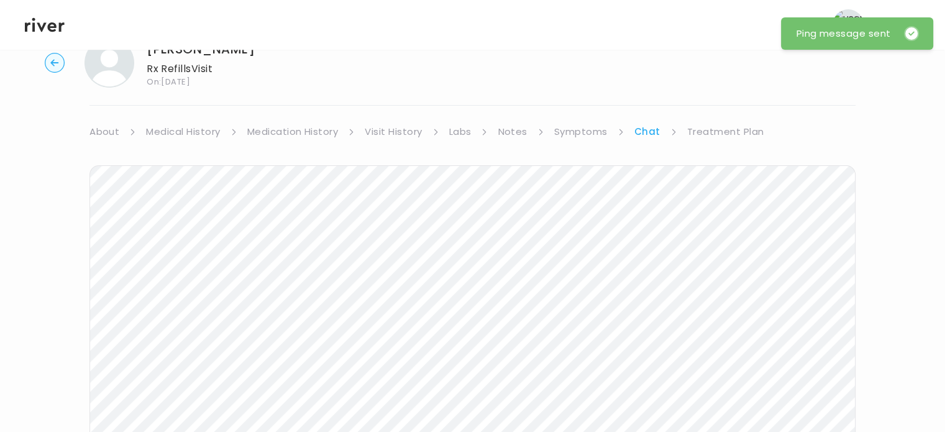
scroll to position [41, 0]
click at [52, 20] on icon at bounding box center [45, 25] width 40 height 19
